Goal: Check status: Check status

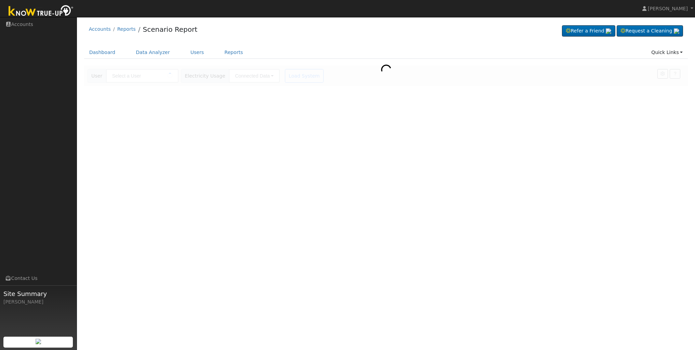
type input "[PERSON_NAME]"
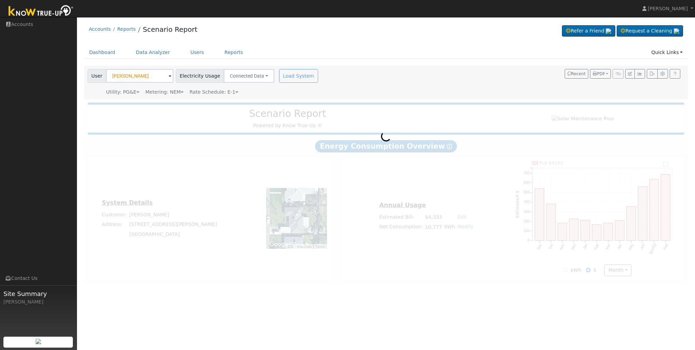
click at [169, 76] on span at bounding box center [170, 76] width 3 height 8
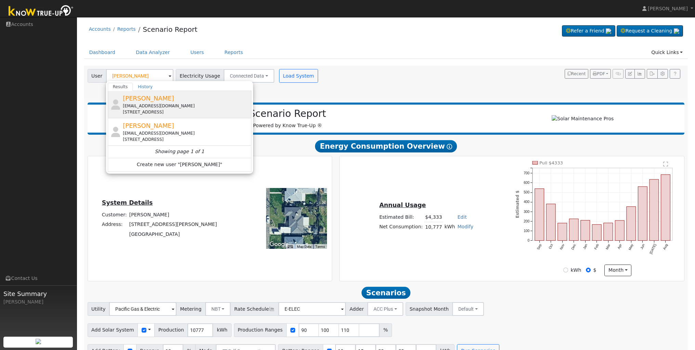
click at [143, 97] on span "[PERSON_NAME]" at bounding box center [148, 98] width 51 height 7
type input "[PERSON_NAME]"
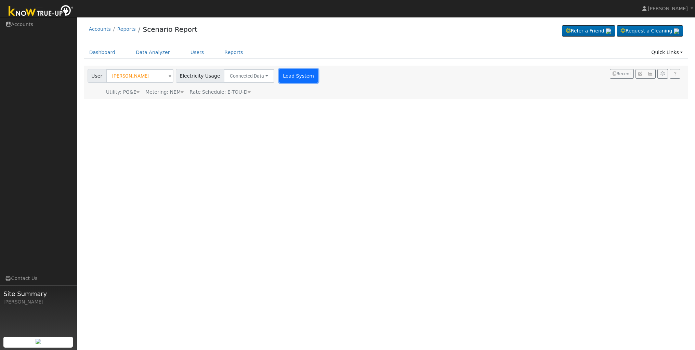
click at [291, 78] on button "Load System" at bounding box center [298, 76] width 39 height 14
